Goal: Find specific page/section: Find specific page/section

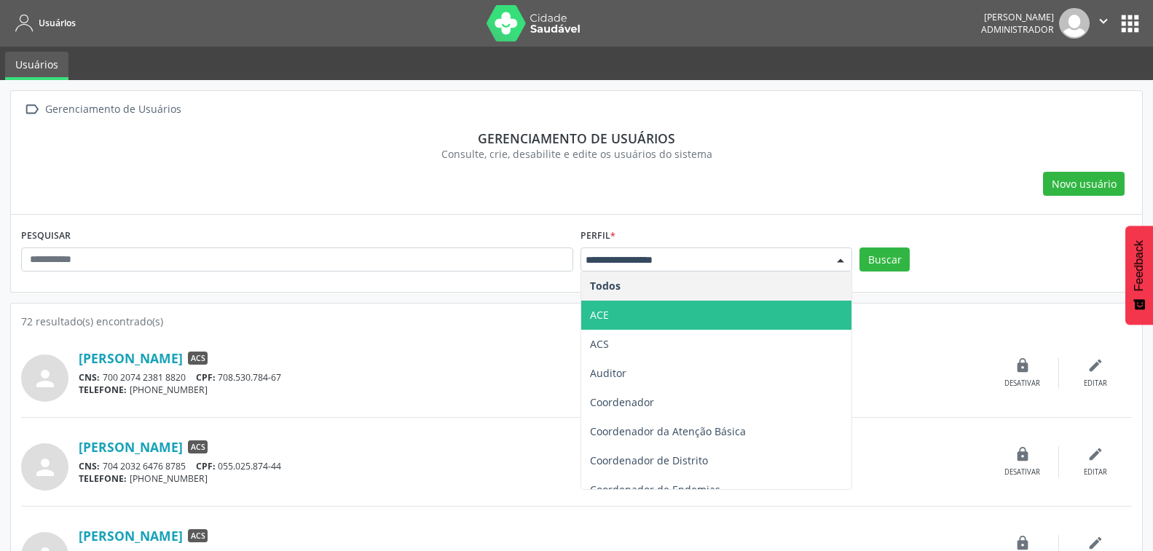
click at [679, 317] on span "ACE" at bounding box center [716, 315] width 271 height 29
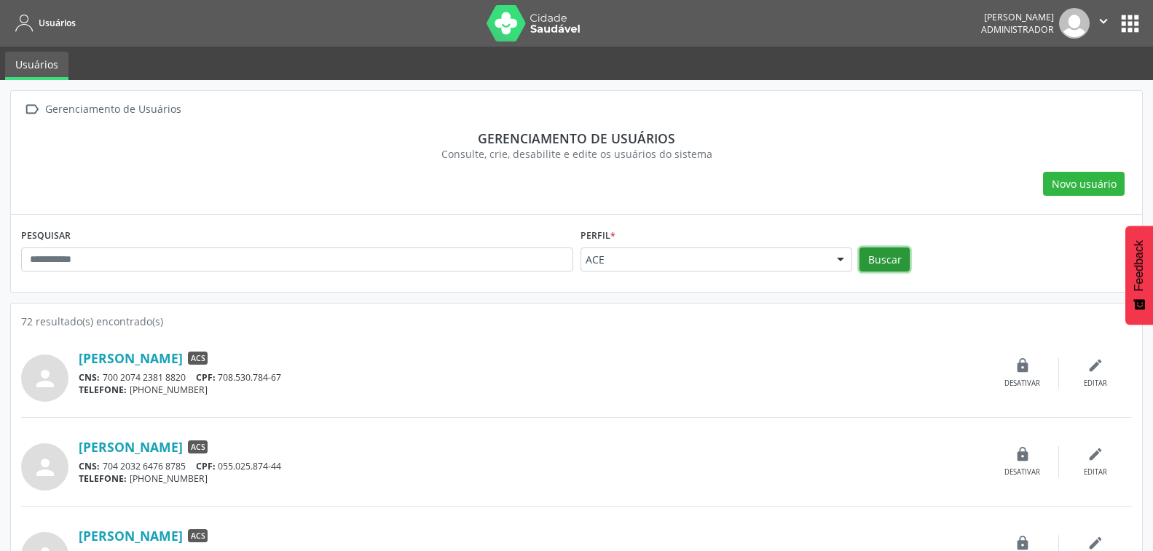
click at [881, 259] on button "Buscar" at bounding box center [885, 260] width 50 height 25
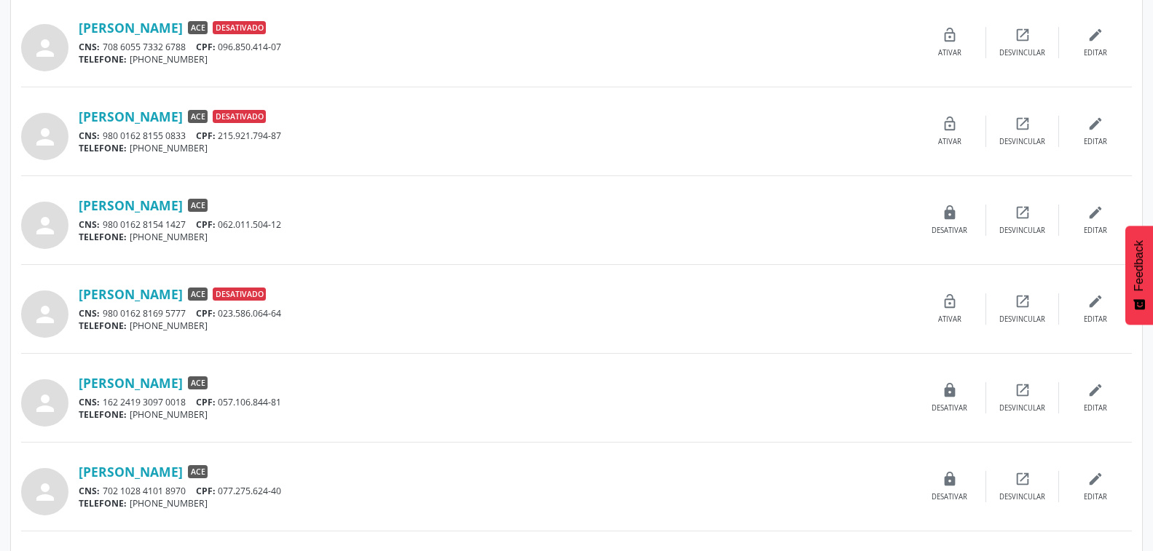
scroll to position [331, 0]
click at [183, 205] on link "[PERSON_NAME]" at bounding box center [131, 205] width 104 height 16
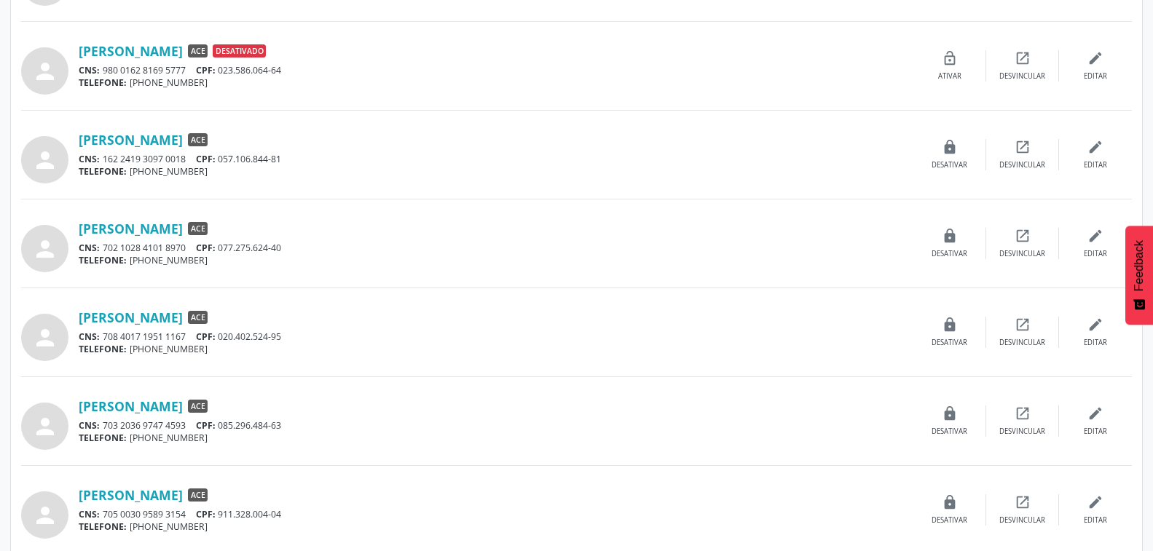
scroll to position [578, 0]
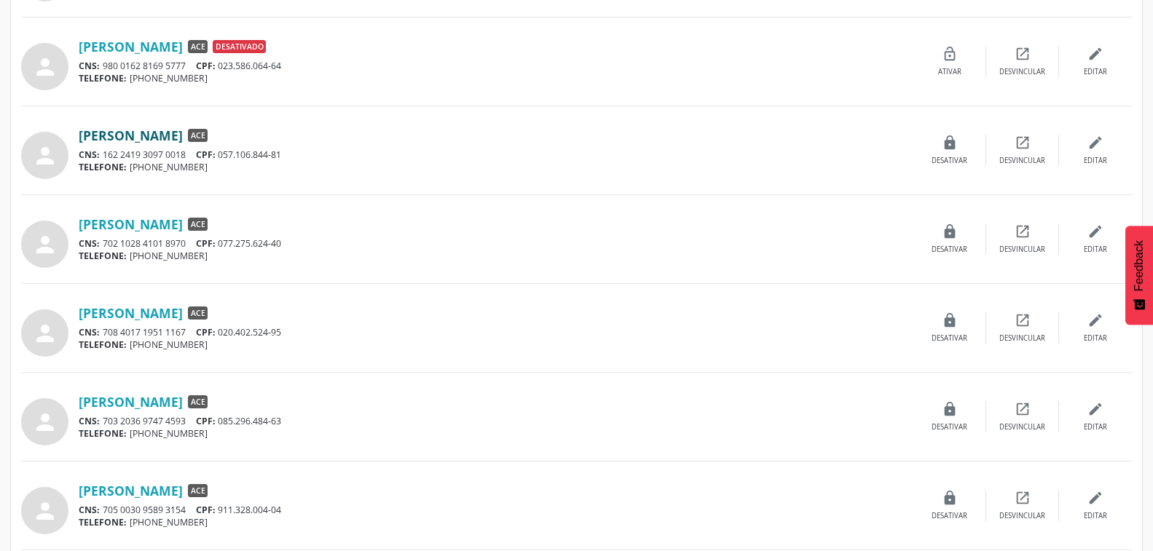
click at [181, 136] on link "[PERSON_NAME]" at bounding box center [131, 135] width 104 height 16
click at [160, 314] on link "[PERSON_NAME]" at bounding box center [131, 313] width 104 height 16
click at [183, 404] on link "[PERSON_NAME]" at bounding box center [131, 402] width 104 height 16
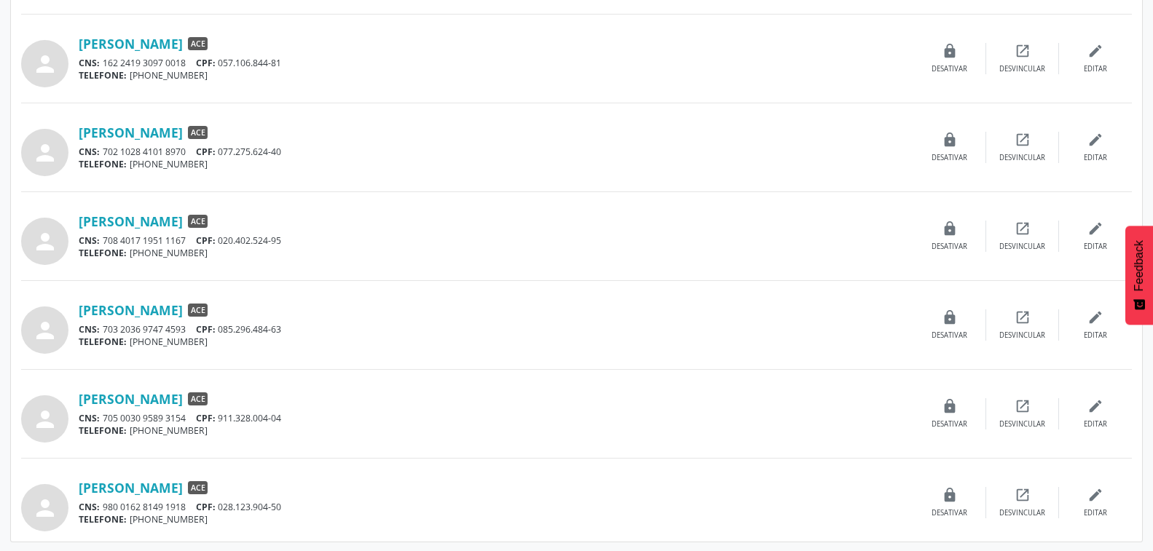
scroll to position [672, 0]
click at [178, 312] on link "[PERSON_NAME]" at bounding box center [131, 309] width 104 height 16
click at [178, 399] on link "[PERSON_NAME]" at bounding box center [131, 398] width 104 height 16
click at [182, 484] on link "[PERSON_NAME]" at bounding box center [131, 487] width 104 height 16
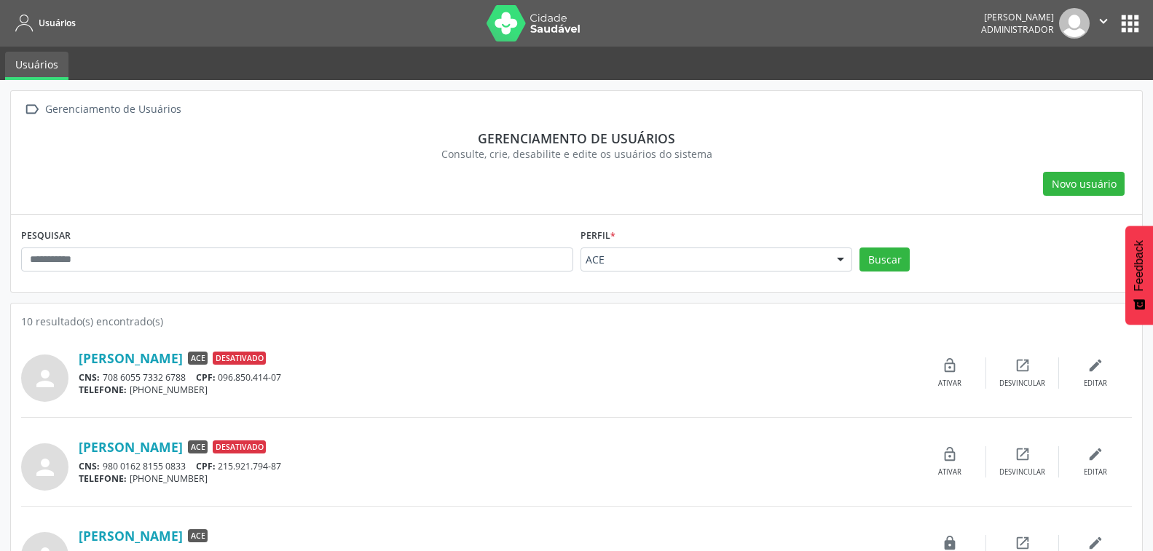
scroll to position [0, 0]
click at [1102, 22] on icon "" at bounding box center [1104, 21] width 16 height 16
click at [857, 160] on div "Consulte, crie, desabilite e edite os usuários do sistema" at bounding box center [576, 153] width 1091 height 15
click at [1101, 22] on icon "" at bounding box center [1104, 21] width 16 height 16
click at [1058, 93] on link "Sair" at bounding box center [1066, 89] width 101 height 20
